Goal: Transaction & Acquisition: Obtain resource

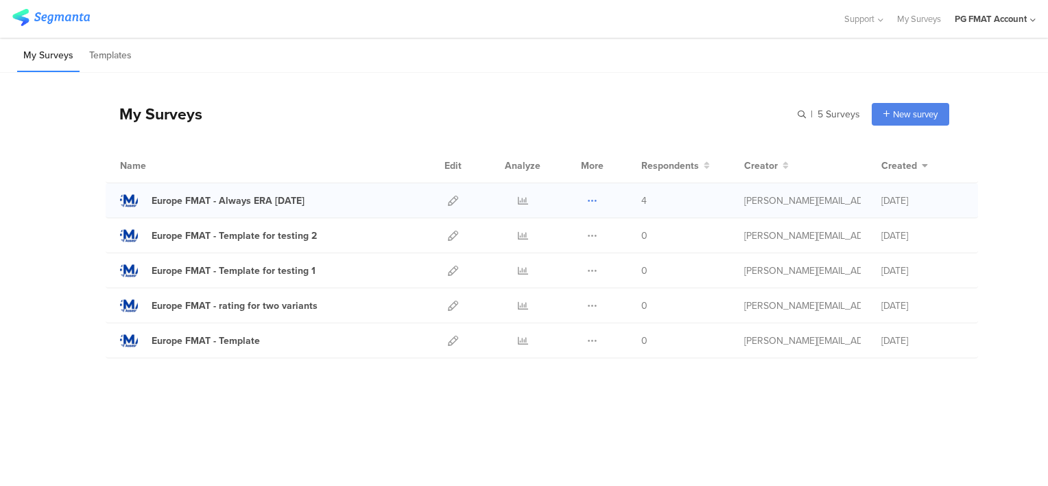
click at [591, 199] on icon at bounding box center [592, 201] width 10 height 10
click at [576, 258] on link "Export" at bounding box center [565, 260] width 75 height 25
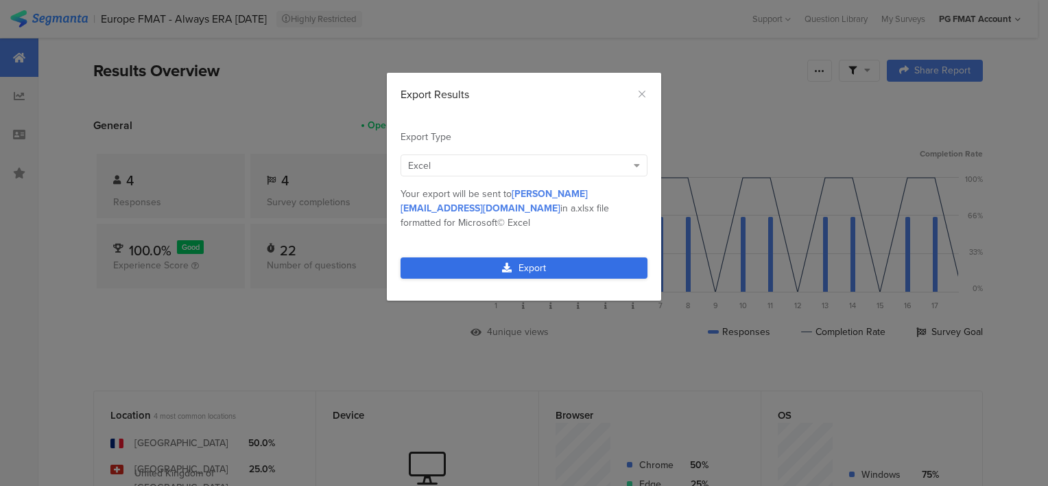
click at [530, 257] on link "Export" at bounding box center [524, 267] width 247 height 21
